Goal: Transaction & Acquisition: Book appointment/travel/reservation

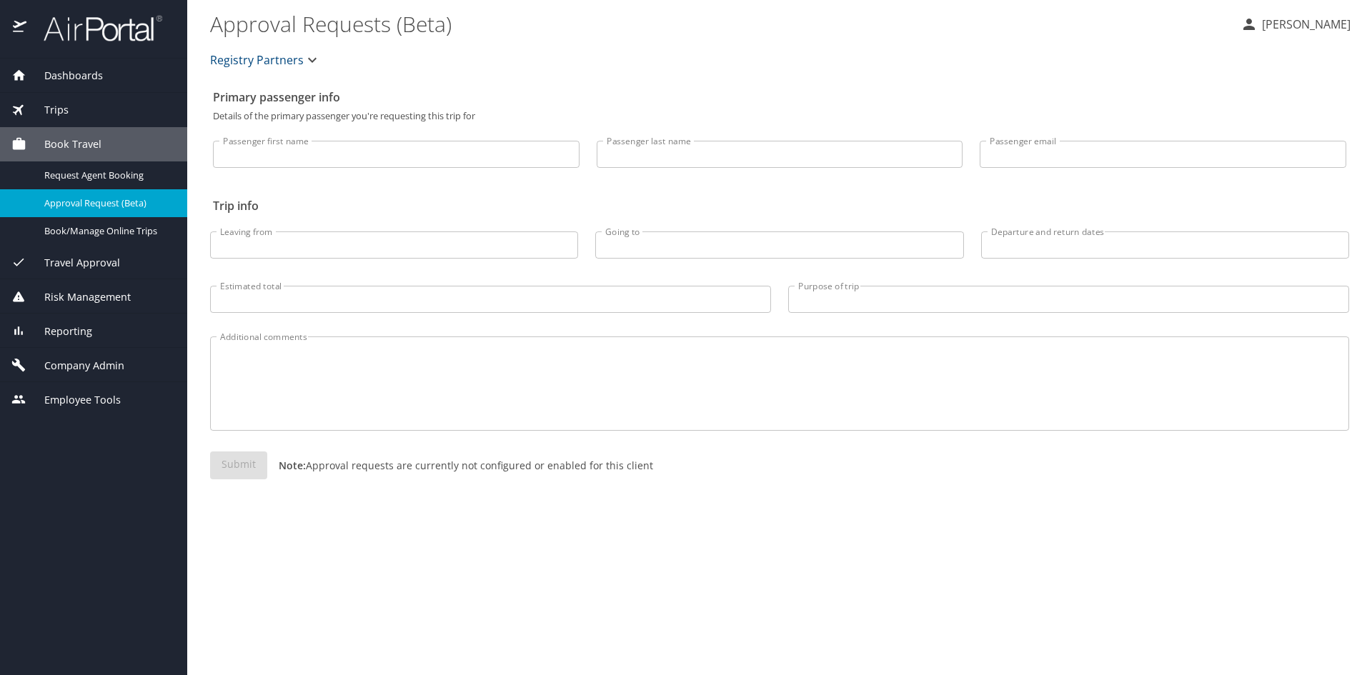
click at [104, 209] on span "Approval Request (Beta)" at bounding box center [107, 203] width 126 height 14
click at [94, 238] on span "Book/Manage Online Trips" at bounding box center [107, 231] width 126 height 14
click at [293, 313] on input "Estimated total" at bounding box center [490, 299] width 561 height 27
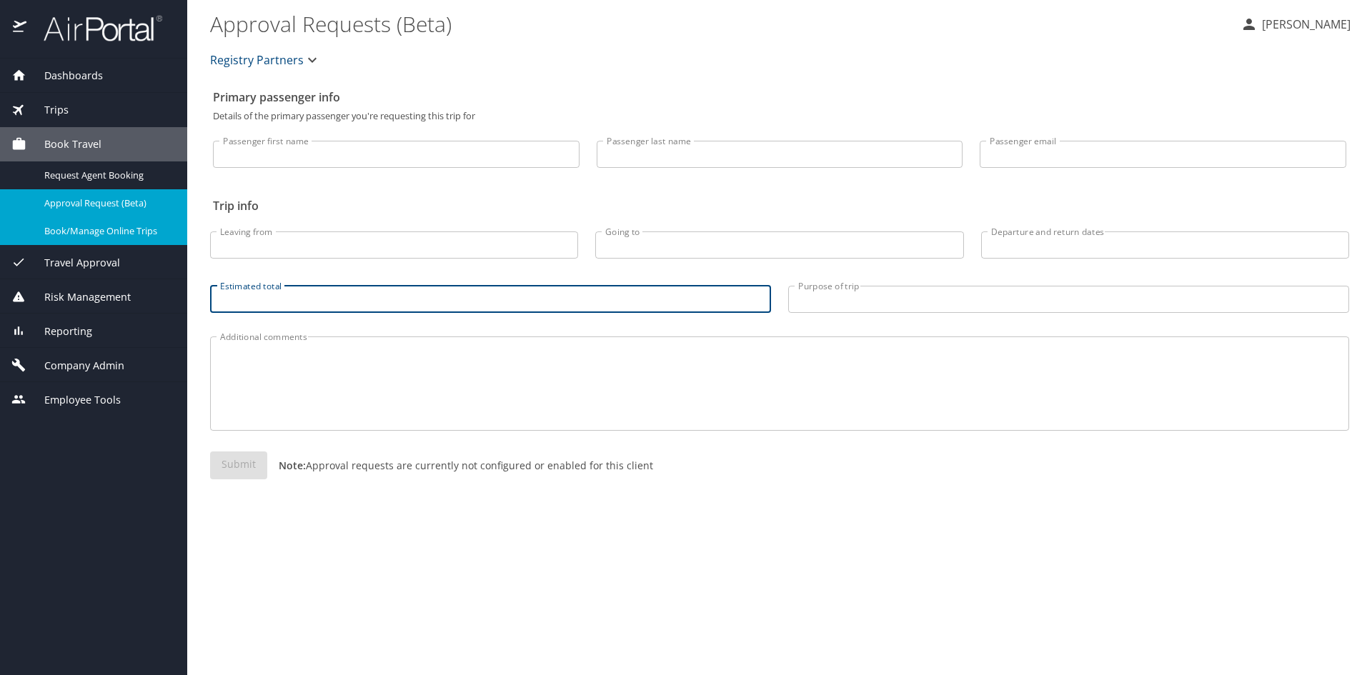
click at [284, 259] on input "Leaving from" at bounding box center [394, 244] width 368 height 27
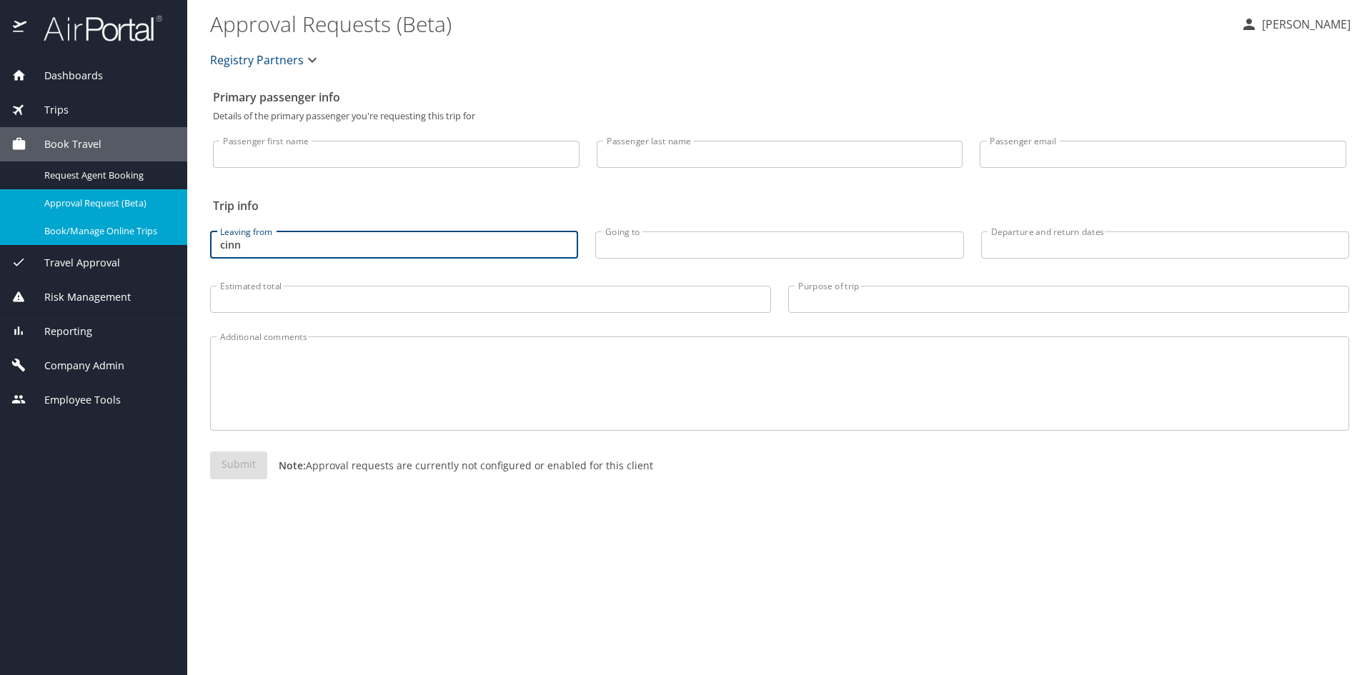
drag, startPoint x: 274, startPoint y: 266, endPoint x: 161, endPoint y: 264, distance: 112.2
click at [161, 264] on div "Dashboards AirPortal 360™ Manager My Travel Dashboard Trips Airtinerary® Lookup…" at bounding box center [686, 337] width 1372 height 675
type input "cvg"
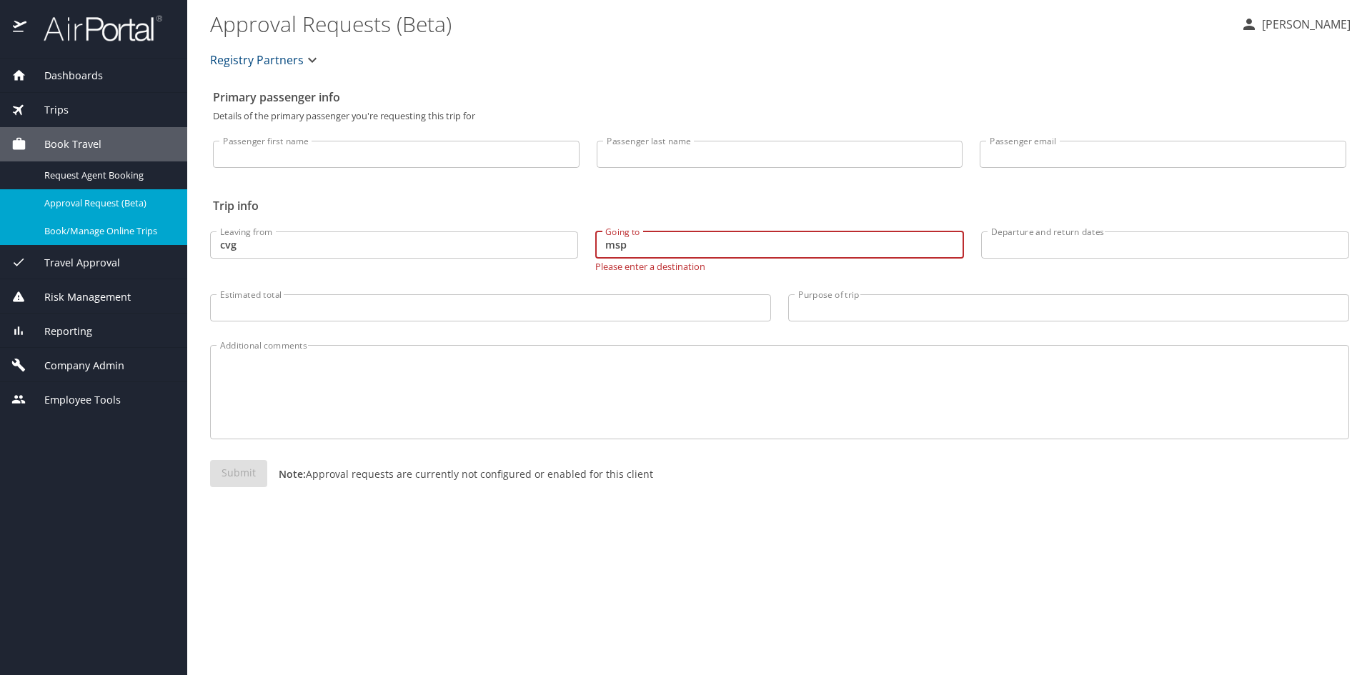
type input "msp"
click at [384, 155] on input "Passenger first name" at bounding box center [396, 154] width 367 height 27
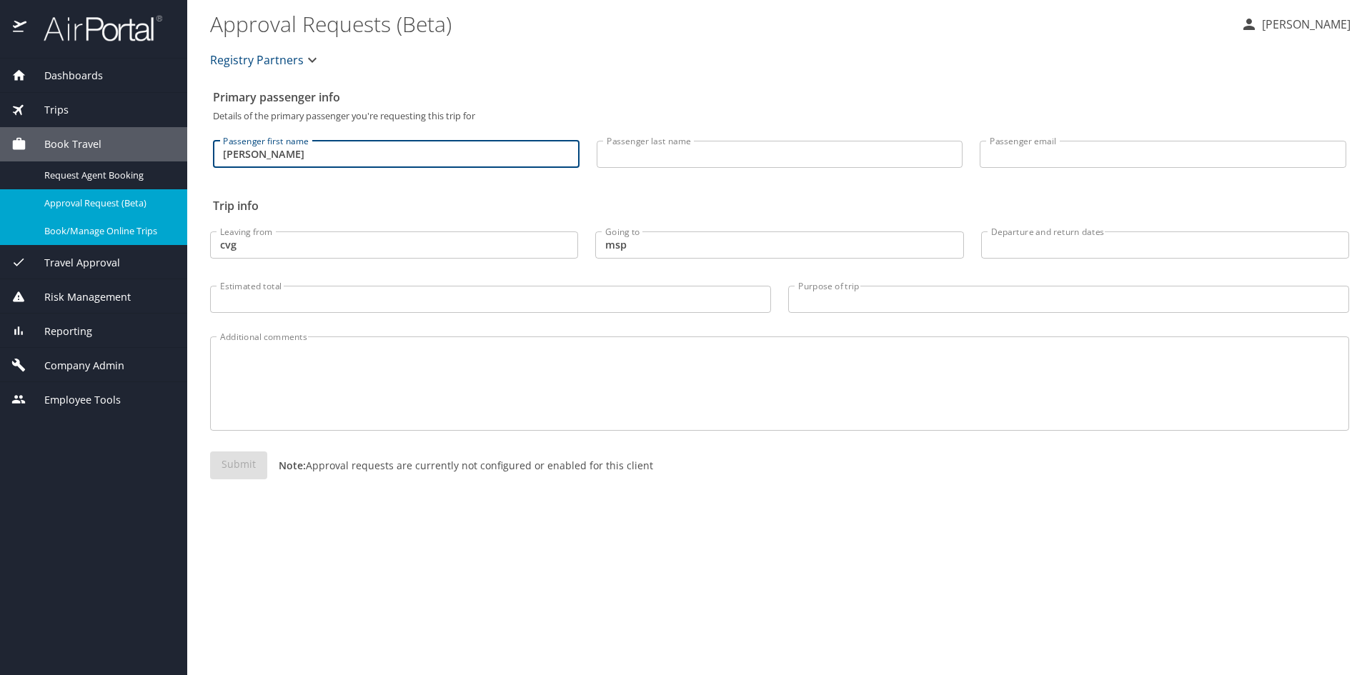
type input "[PERSON_NAME]"
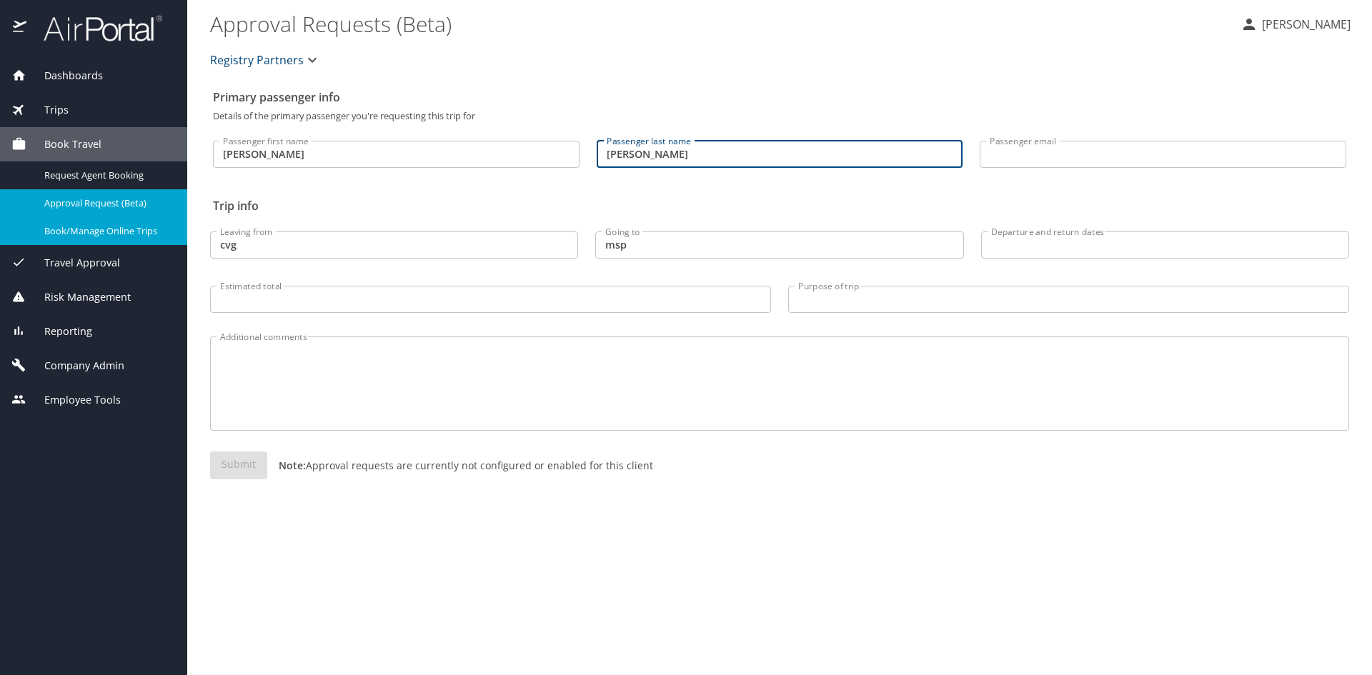
type input "[PERSON_NAME]"
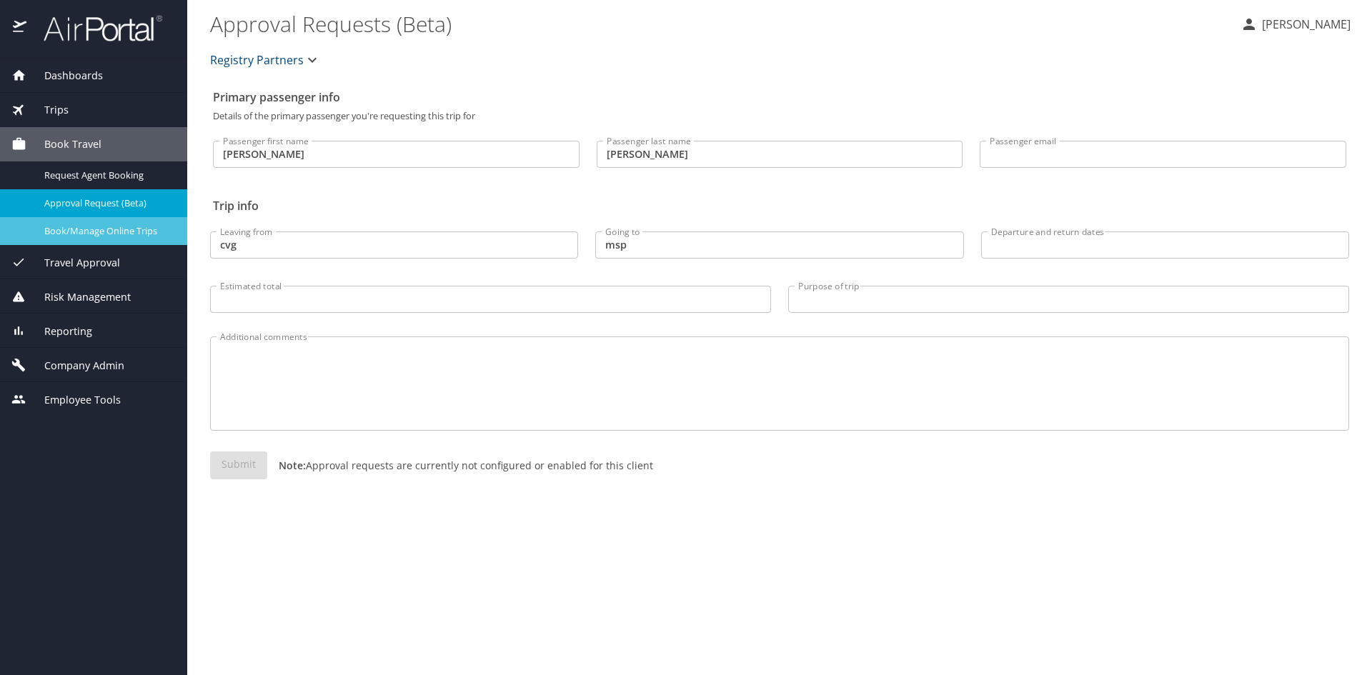
click at [119, 238] on span "Book/Manage Online Trips" at bounding box center [107, 231] width 126 height 14
drag, startPoint x: 95, startPoint y: 378, endPoint x: 104, endPoint y: 394, distance: 18.3
click at [92, 339] on span "Reporting" at bounding box center [59, 332] width 66 height 16
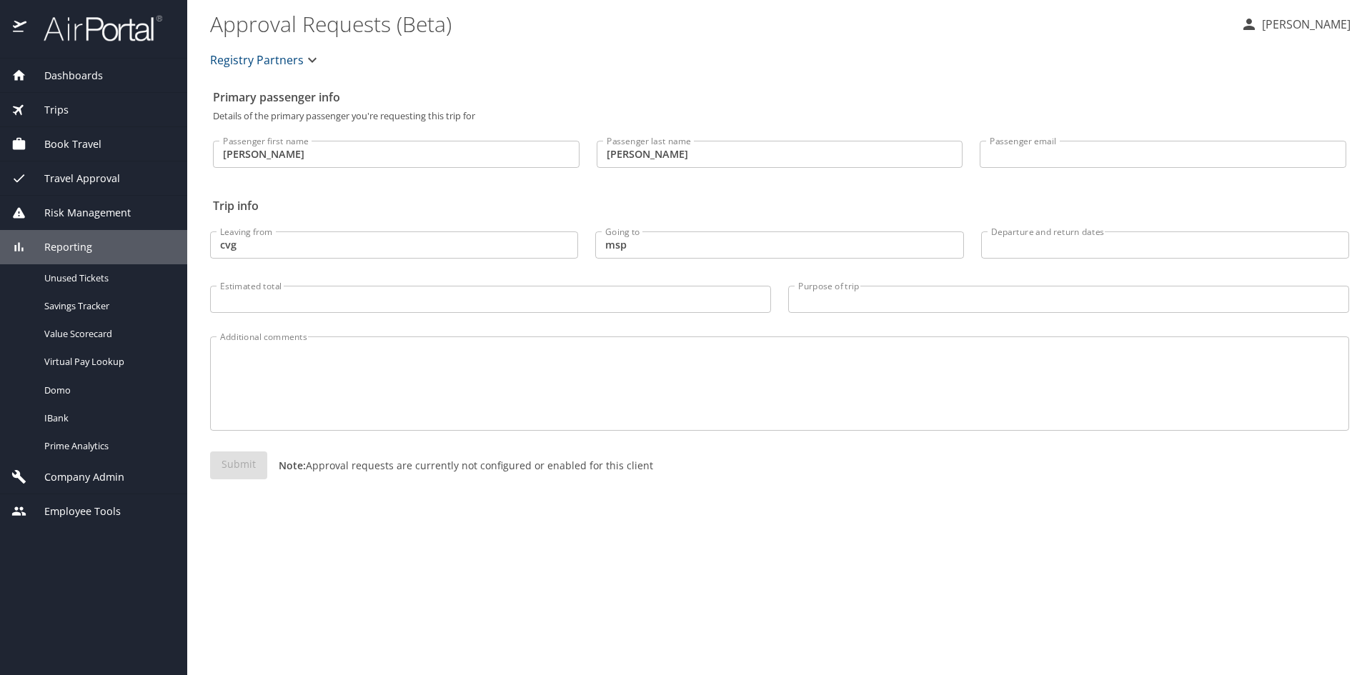
click at [108, 485] on span "Company Admin" at bounding box center [75, 477] width 98 height 16
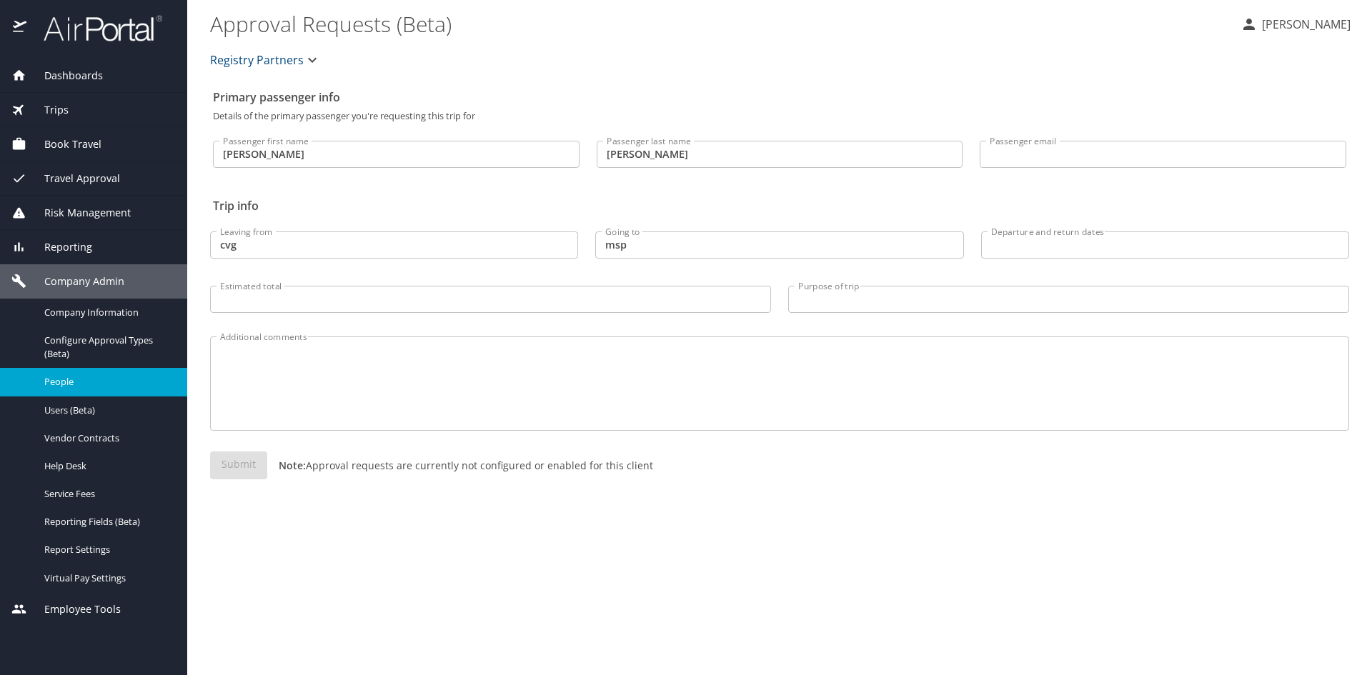
click at [75, 389] on span "People" at bounding box center [107, 382] width 126 height 14
